Goal: Task Accomplishment & Management: Complete application form

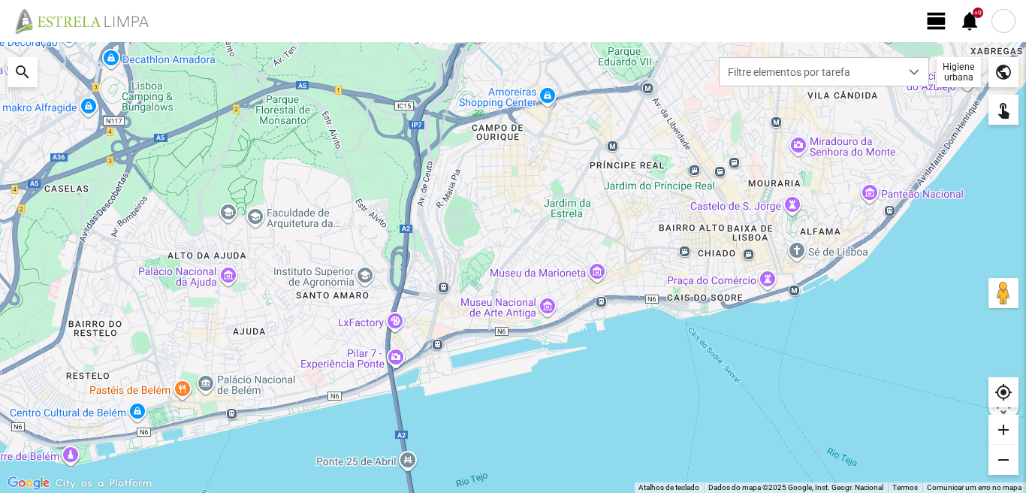
click at [931, 16] on span "view_day" at bounding box center [936, 21] width 23 height 23
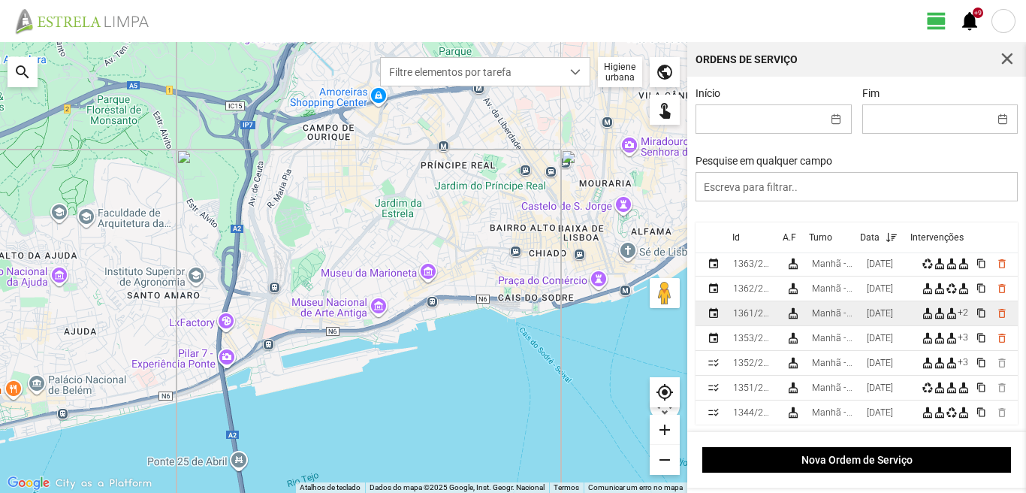
scroll to position [75, 0]
click at [835, 313] on div "Manhã - HU 1" at bounding box center [833, 314] width 43 height 11
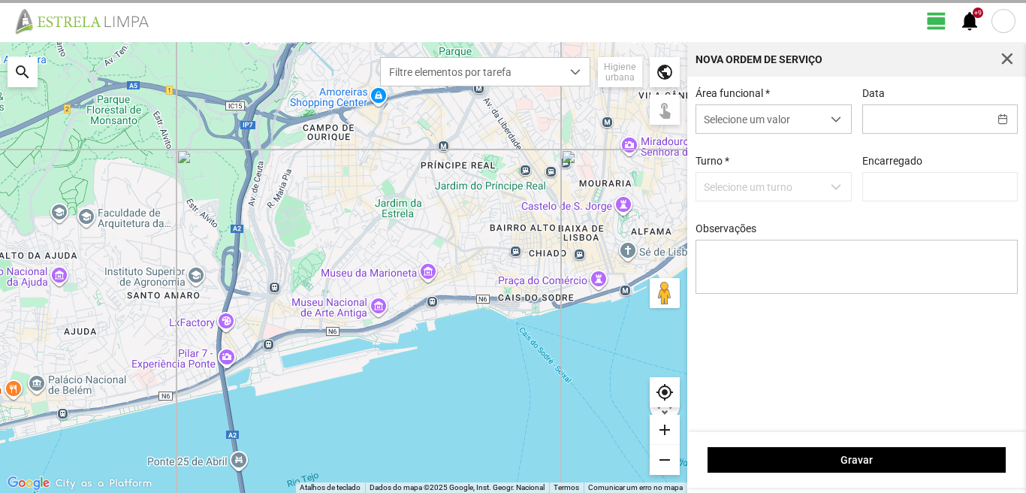
type input "[DATE]"
type input "[PERSON_NAME]"
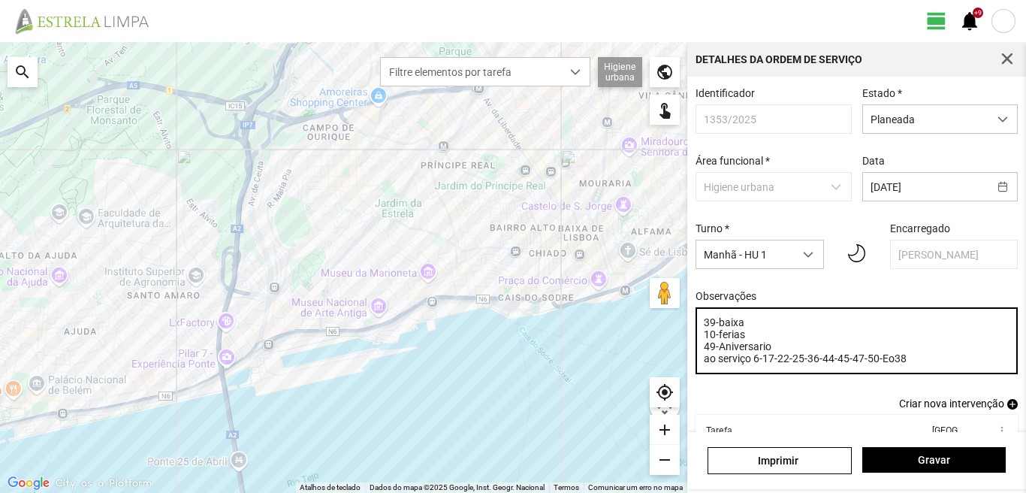
click at [771, 352] on textarea "39-baixa 10-ferias 49-Aniversario ao serviço 6-17-22-25-36-44-45-47-50-Eo38" at bounding box center [856, 340] width 323 height 67
type textarea "39-baixa 10-ferias 49-Descanso ao serviço 6-17-22-25-36-44-45-47-50-Eo38"
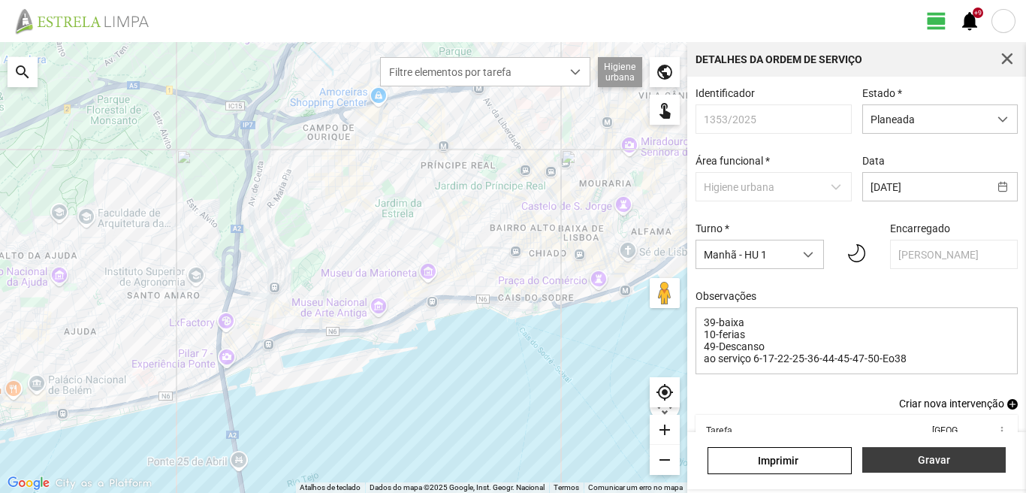
click at [901, 457] on span "Gravar" at bounding box center [934, 460] width 128 height 12
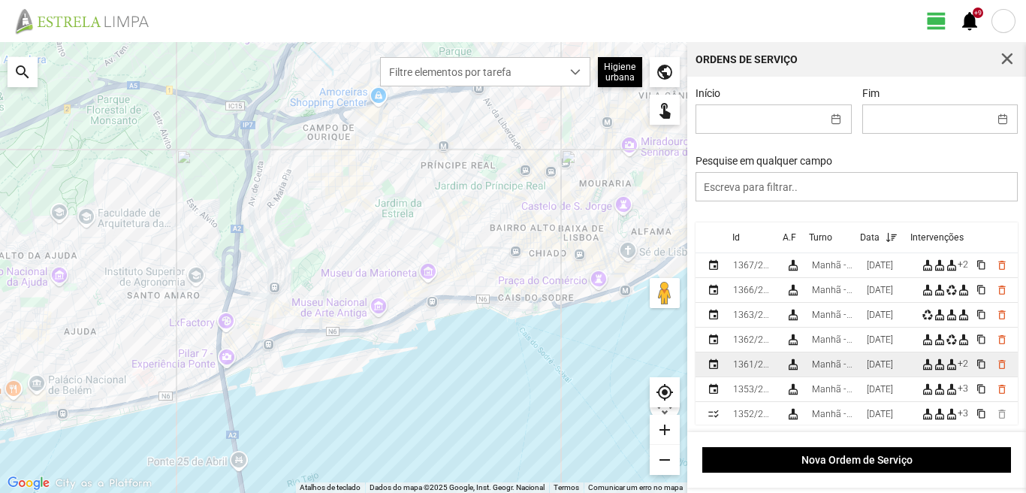
click at [861, 373] on td "Manhã - HU 1" at bounding box center [833, 364] width 55 height 25
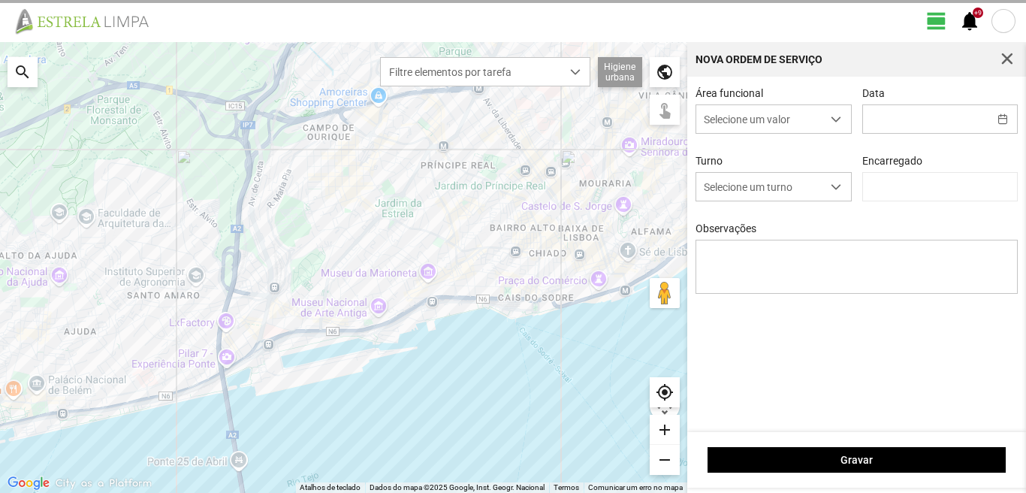
type input "[DATE]"
type textarea "39-baixa 10-ferias 49-Descanso ao serviço-6-17-22-25-36-44-45-47-50"
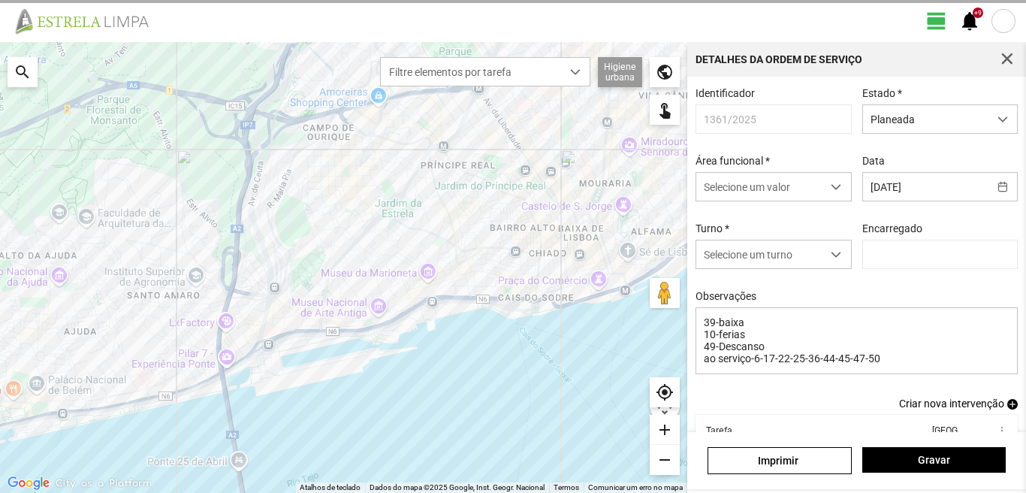
type input "[PERSON_NAME]"
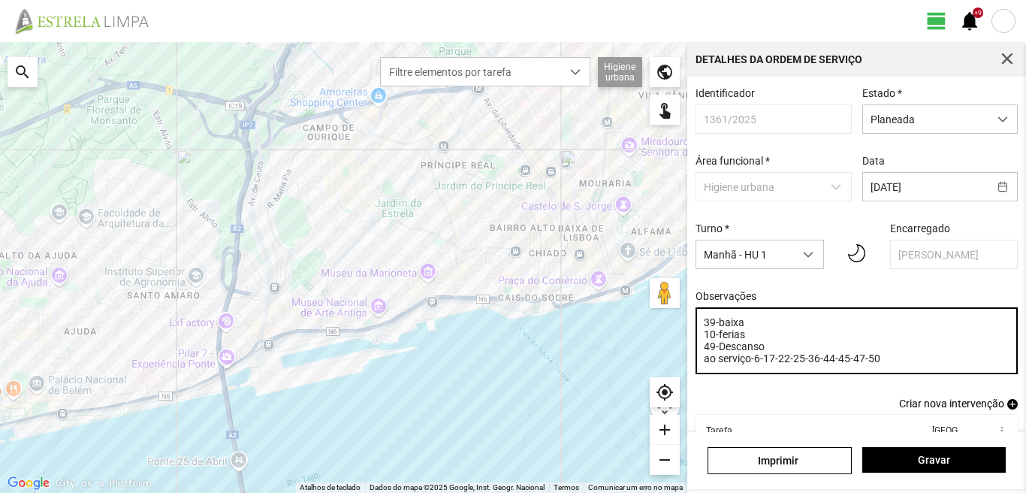
click at [765, 352] on textarea "39-baixa 10-ferias 49-Descanso ao serviço-6-17-22-25-36-44-45-47-50" at bounding box center [856, 340] width 323 height 67
type textarea "39-baixa 10-ferias 49-Aniversario ao serviço-6-17-22-25-36-44-45-47-50"
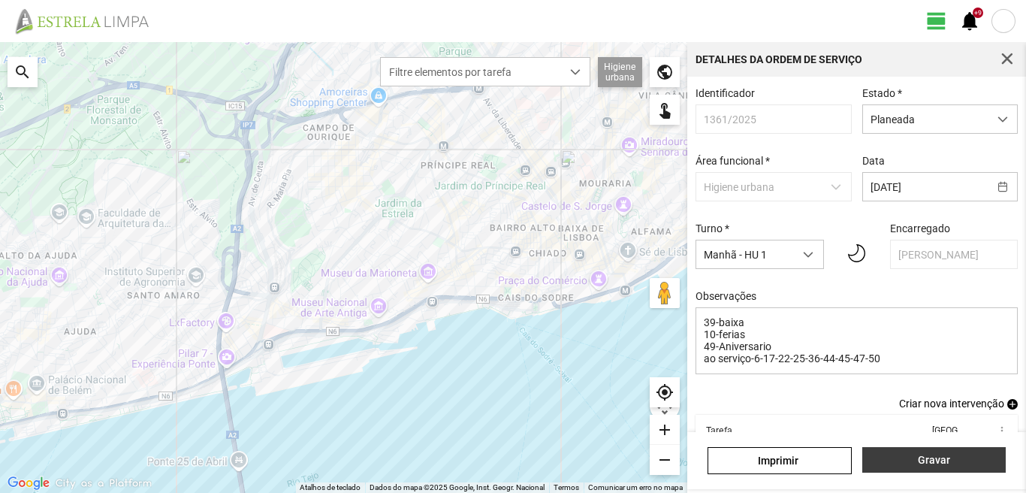
click at [911, 460] on span "Gravar" at bounding box center [934, 460] width 128 height 12
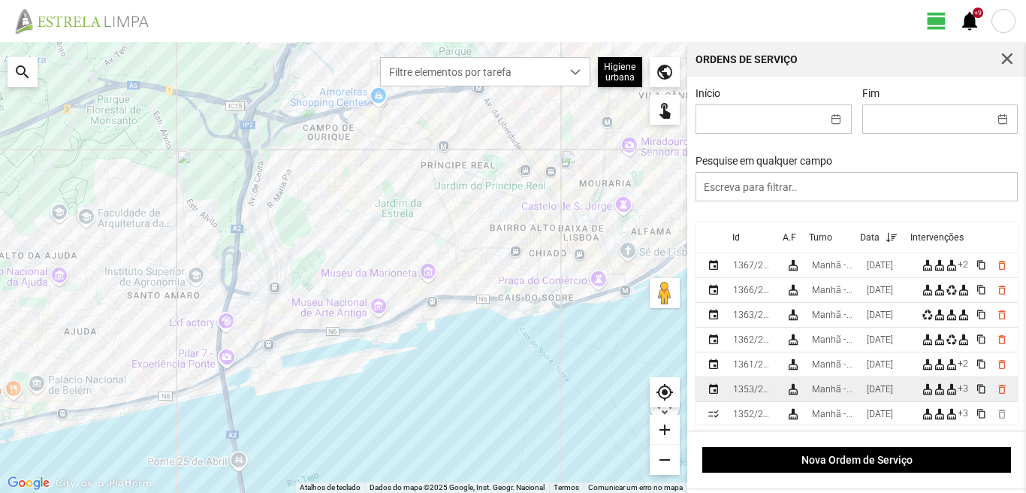
click at [861, 391] on td "Manhã - HU 1" at bounding box center [833, 389] width 55 height 25
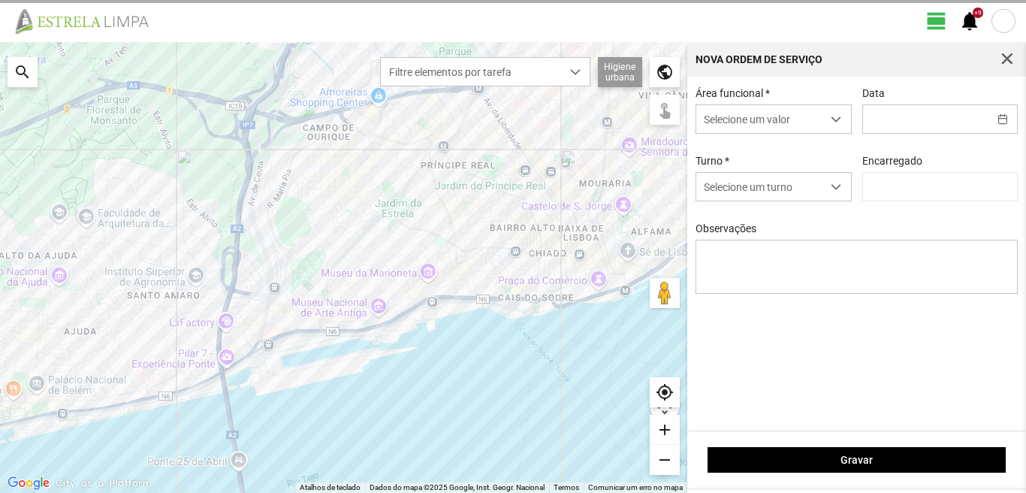
type input "[DATE]"
type input "[PERSON_NAME]"
type textarea "39-baixa 10-ferias 49-Descanso ao serviço 6-17-22-25-36-44-45-47-50-Eo38"
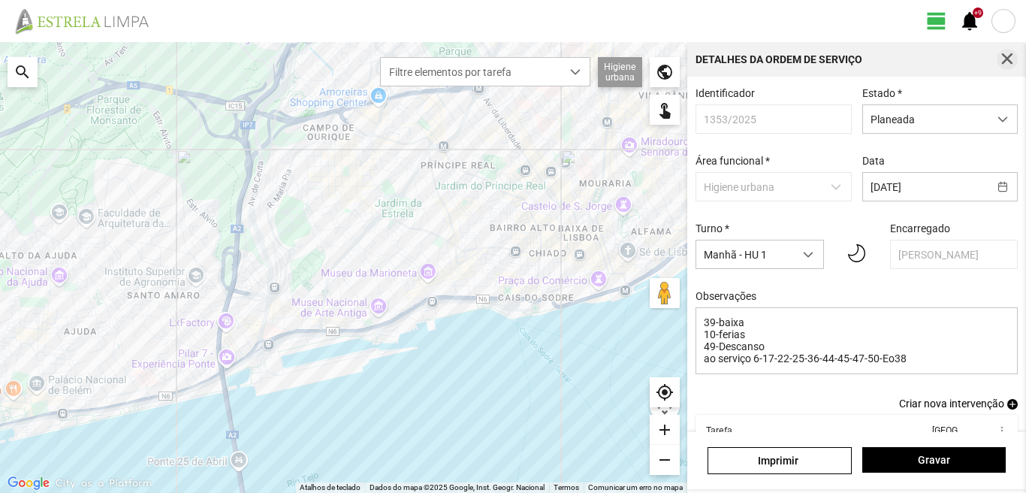
click at [1002, 56] on span "button" at bounding box center [1007, 60] width 14 height 14
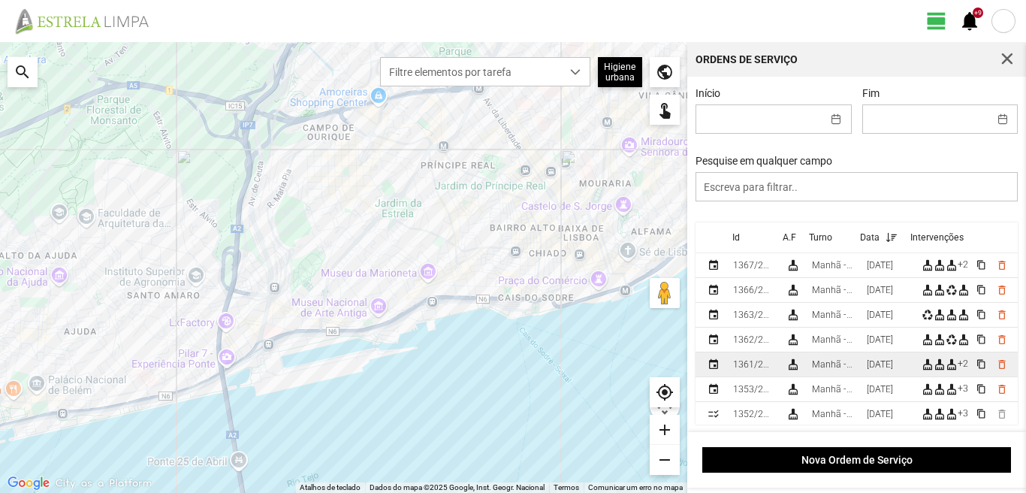
click at [824, 370] on div "Manhã - HU 1" at bounding box center [833, 364] width 43 height 11
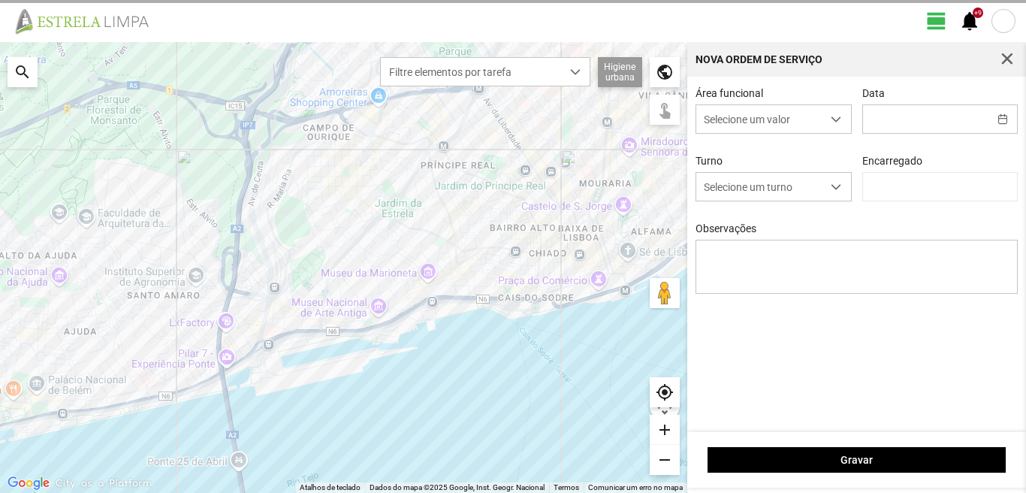
type input "[DATE]"
type textarea "39-baixa 10-ferias 49-Aniversario ao serviço-6-17-22-25-36-44-45-47-50"
type input "[PERSON_NAME]"
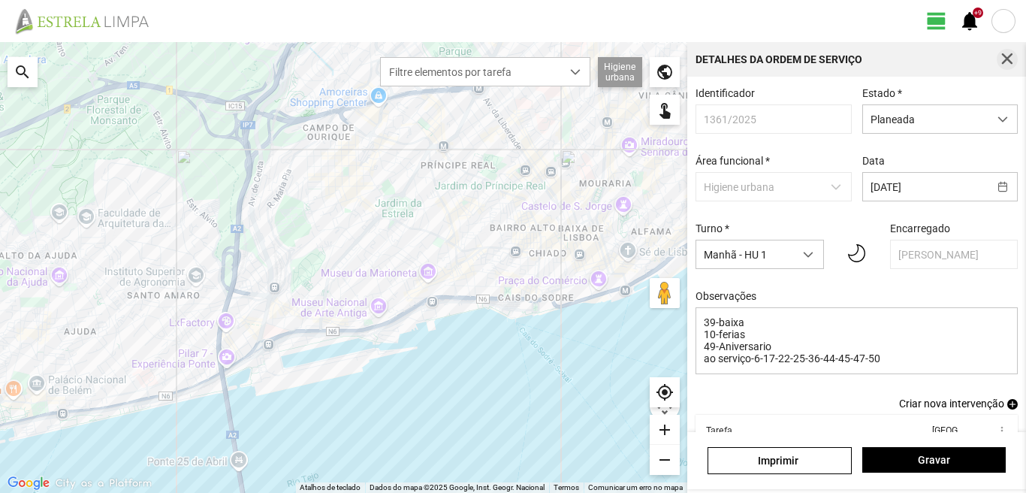
click at [1003, 56] on span "button" at bounding box center [1007, 60] width 14 height 14
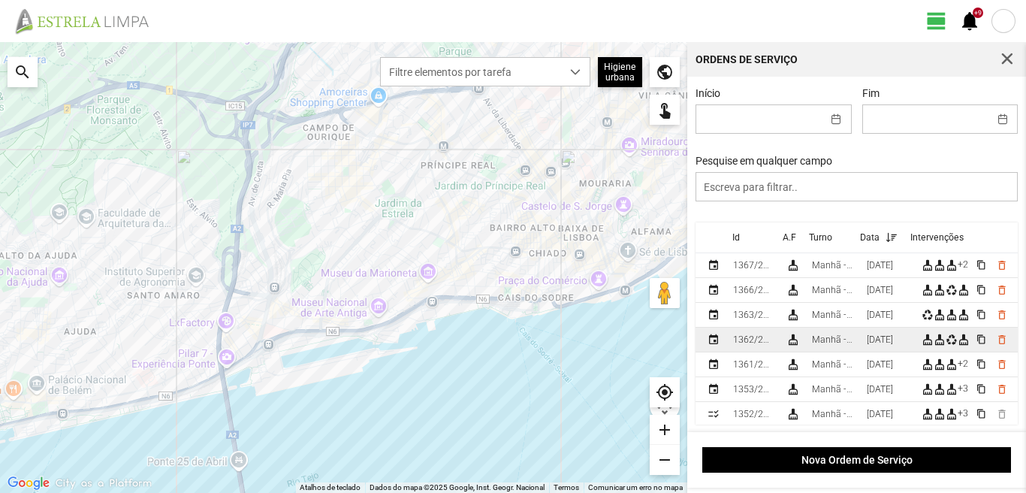
click at [885, 343] on div "[DATE]" at bounding box center [880, 339] width 26 height 11
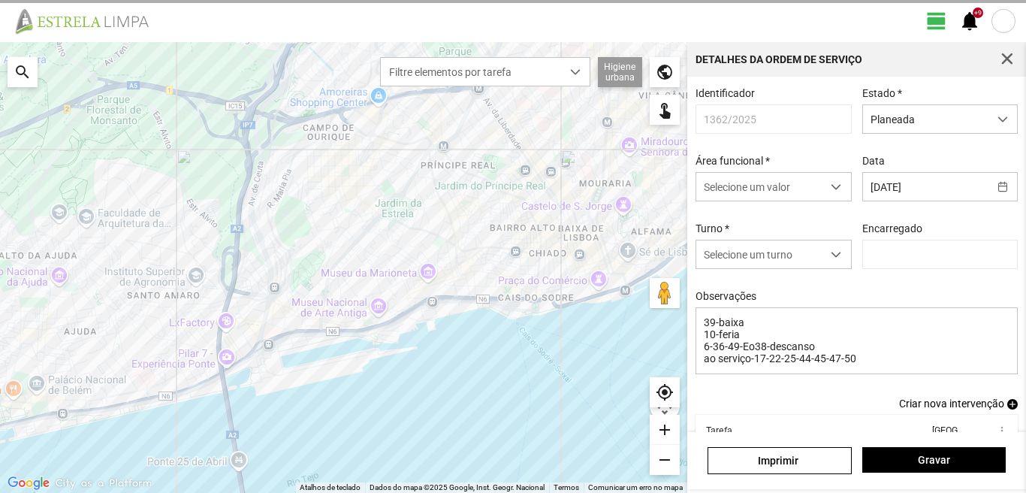
type input "[PERSON_NAME]"
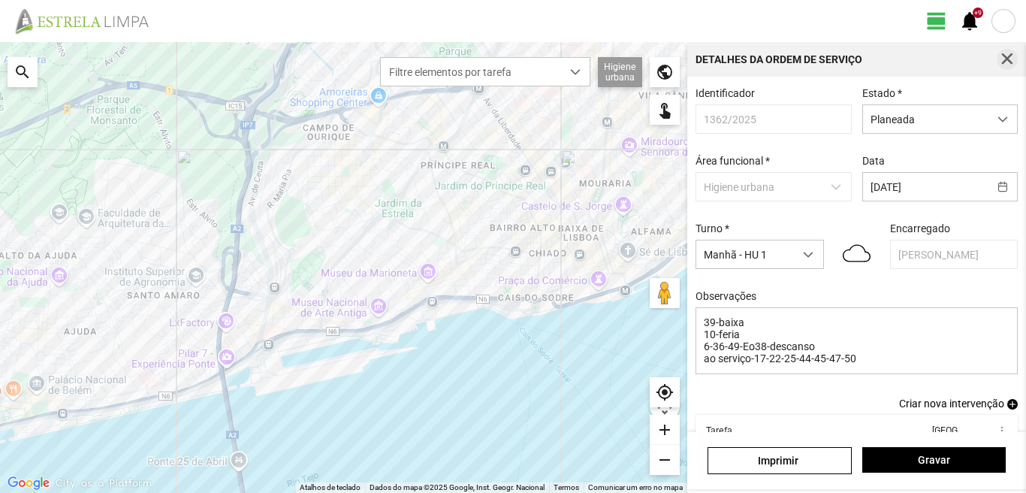
click at [1002, 56] on span "button" at bounding box center [1007, 60] width 14 height 14
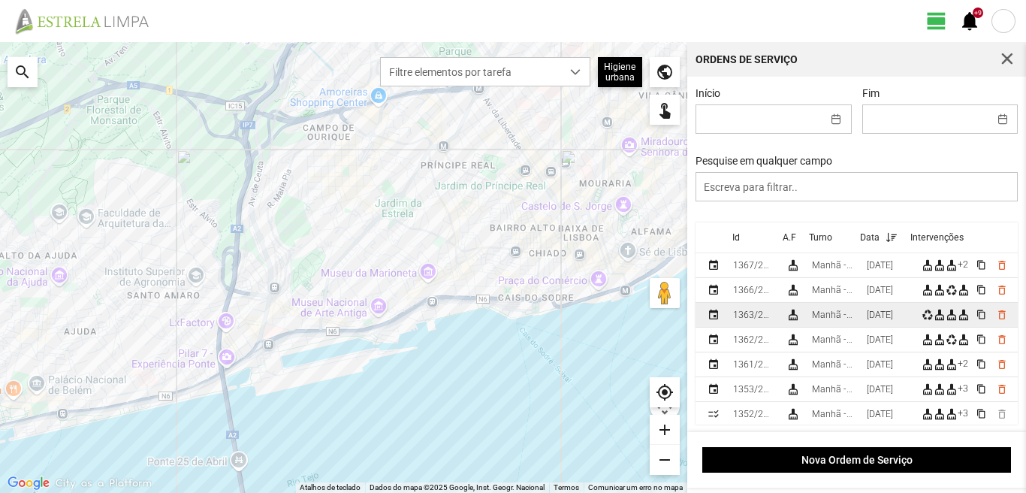
click at [861, 320] on td "Manhã - HU 1" at bounding box center [833, 315] width 55 height 25
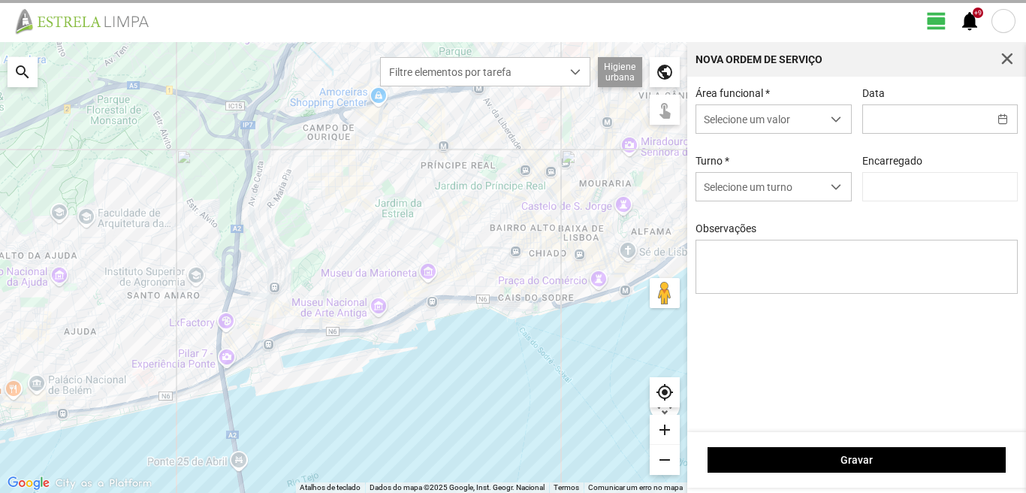
type input "[DATE]"
type textarea "39-baixa 10-ferias 6-36-49-Eo38-descanso ao serviço-17-22-25-44-45-47-50"
type input "[PERSON_NAME]"
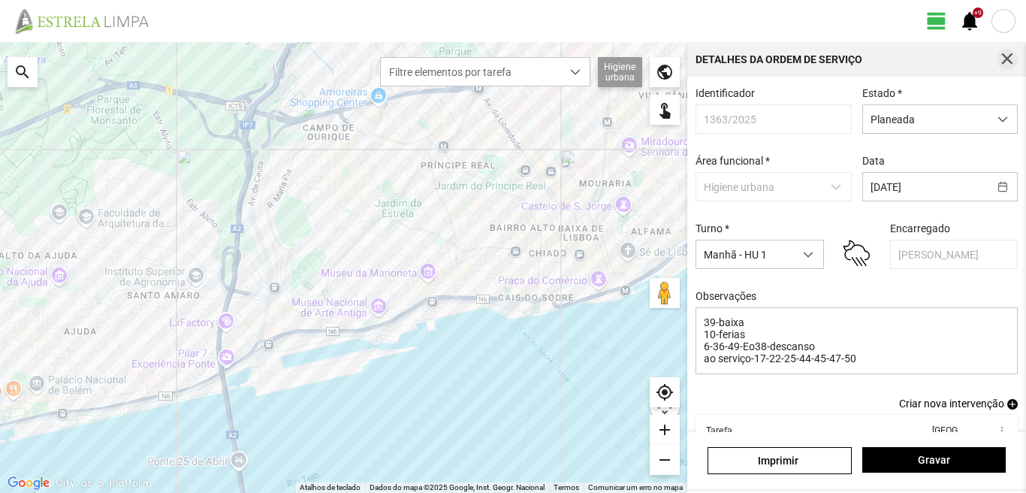
click at [1000, 59] on span "button" at bounding box center [1007, 60] width 14 height 14
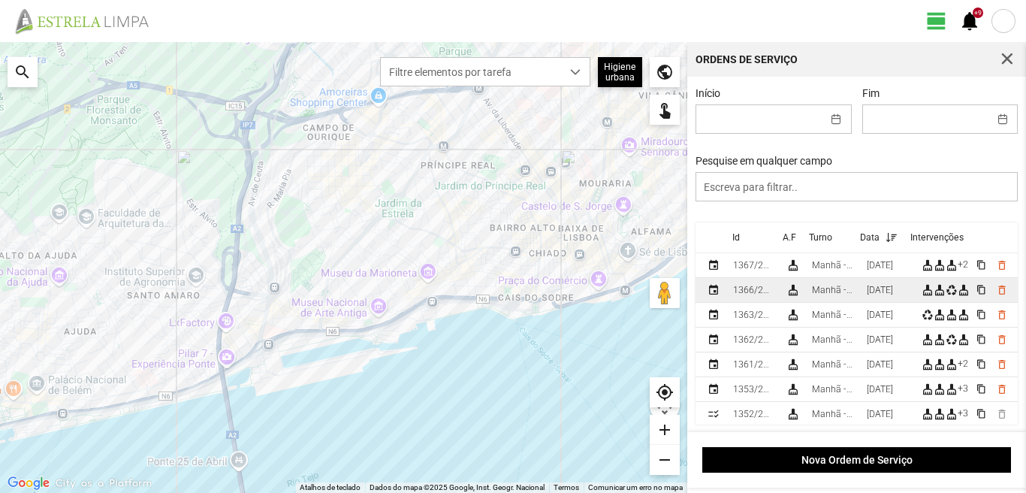
click at [851, 294] on div "Manhã - HU 1" at bounding box center [833, 290] width 43 height 11
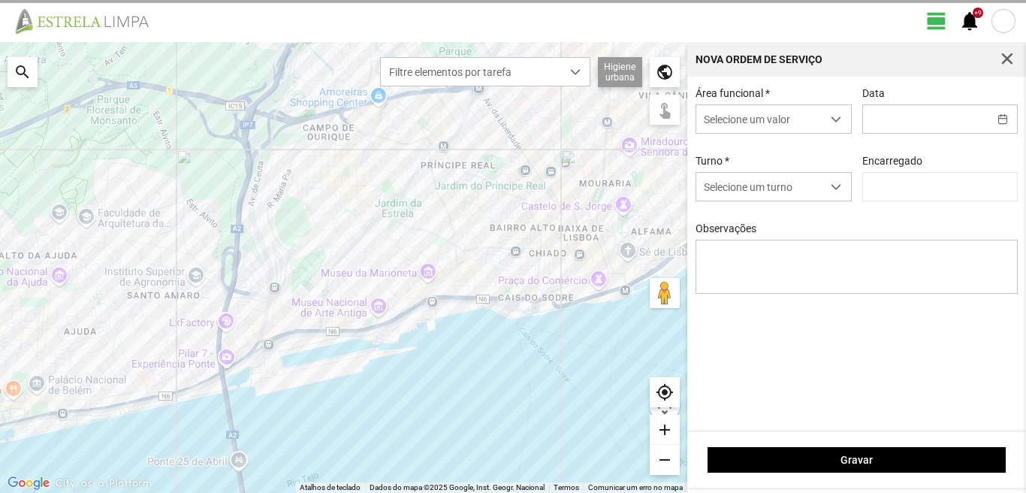
type input "[DATE]"
type input "[PERSON_NAME]"
type textarea "10-ferias 39-nâo se sabe 17-25-44-47-50-descanso ao serviço-6-22-36-45-49-Eo38"
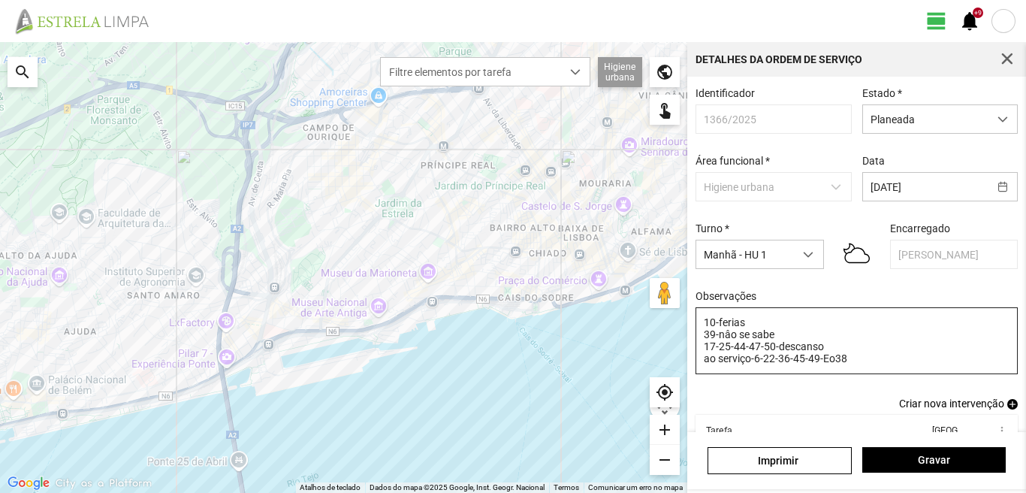
scroll to position [95, 0]
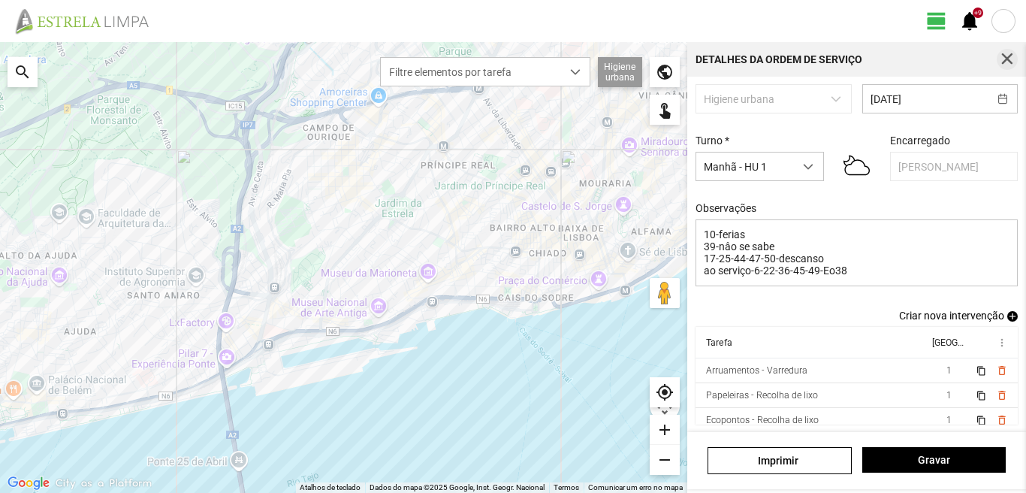
click at [1010, 53] on span "button" at bounding box center [1007, 60] width 14 height 14
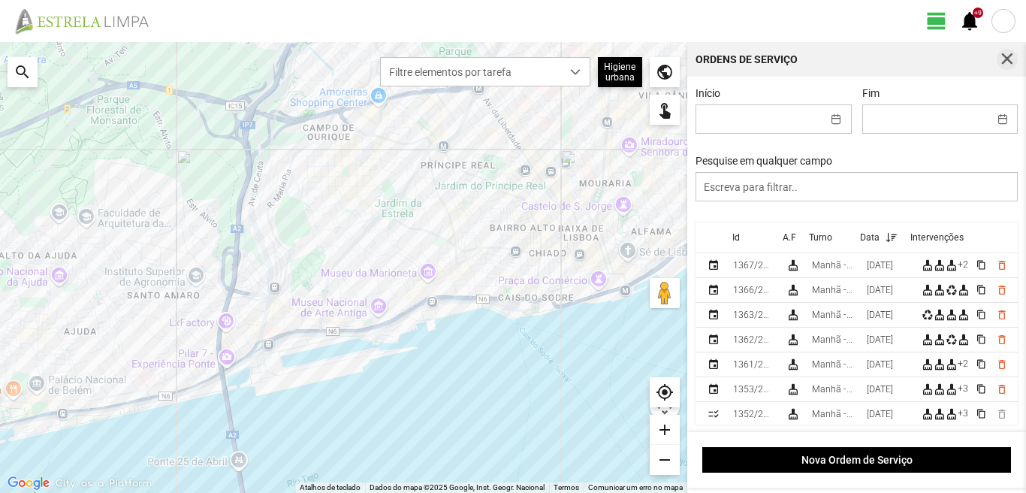
click at [1003, 51] on button "button" at bounding box center [1007, 59] width 21 height 21
